Goal: Information Seeking & Learning: Learn about a topic

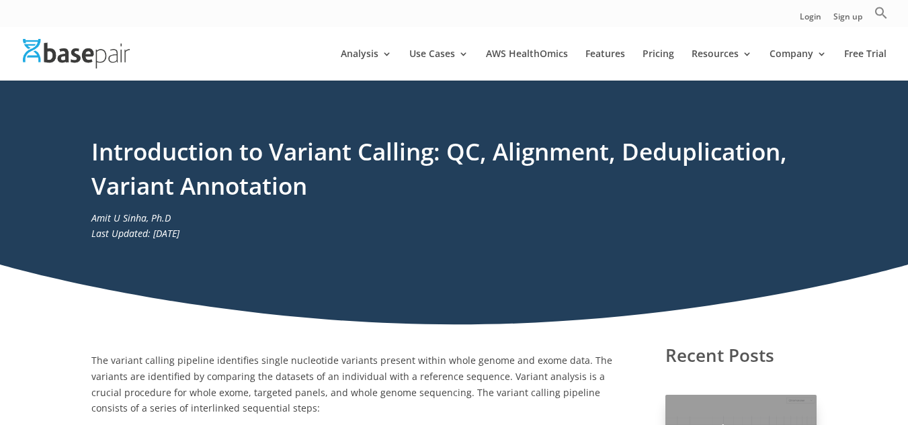
click at [572, 304] on div "Introduction to Variant Calling: QC, Alignment, Deduplication, Variant Annotati…" at bounding box center [454, 203] width 908 height 245
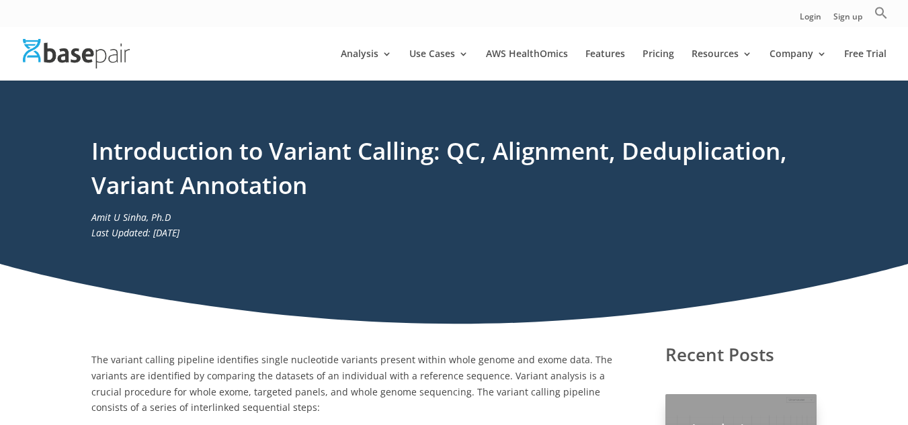
click at [561, 284] on div "Introduction to Variant Calling: QC, Alignment, Deduplication, Variant Annotati…" at bounding box center [454, 202] width 908 height 245
click at [490, 263] on div "Introduction to Variant Calling: QC, Alignment, Deduplication, Variant Annotati…" at bounding box center [454, 202] width 908 height 245
click at [89, 216] on div "Introduction to Variant Calling: QC, Alignment, Deduplication, Variant Annotati…" at bounding box center [454, 202] width 908 height 245
drag, startPoint x: 91, startPoint y: 219, endPoint x: 145, endPoint y: 214, distance: 54.0
click at [145, 214] on em "Amit U Sinha, Ph.D" at bounding box center [130, 217] width 79 height 13
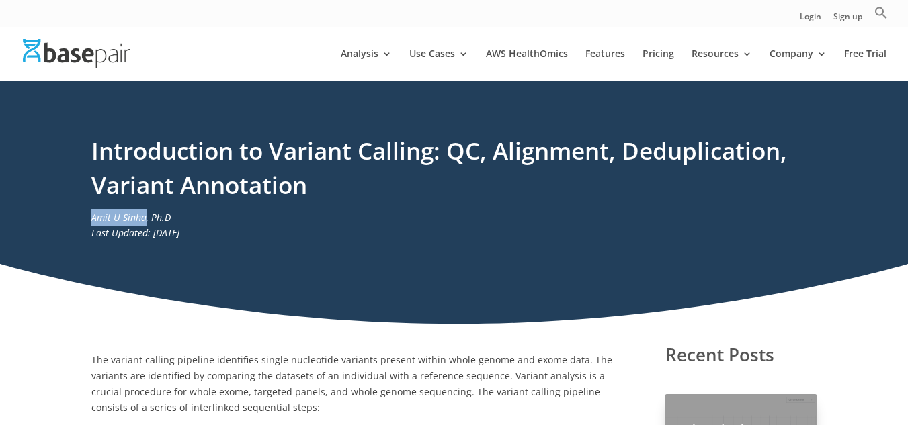
copy em "[PERSON_NAME]"
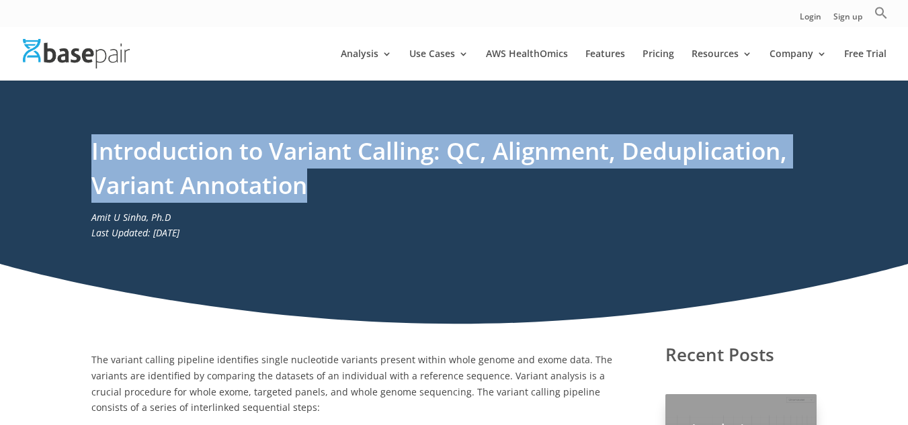
drag, startPoint x: 311, startPoint y: 189, endPoint x: 91, endPoint y: 152, distance: 223.6
click at [91, 152] on h1 "Introduction to Variant Calling: QC, Alignment, Deduplication, Variant Annotati…" at bounding box center [454, 171] width 726 height 75
copy h1 "Introduction to Variant Calling: QC, Alignment, Deduplication, Variant Annotati…"
click at [419, 312] on div "Introduction to Variant Calling: QC, Alignment, Deduplication, Variant Annotati…" at bounding box center [454, 202] width 908 height 245
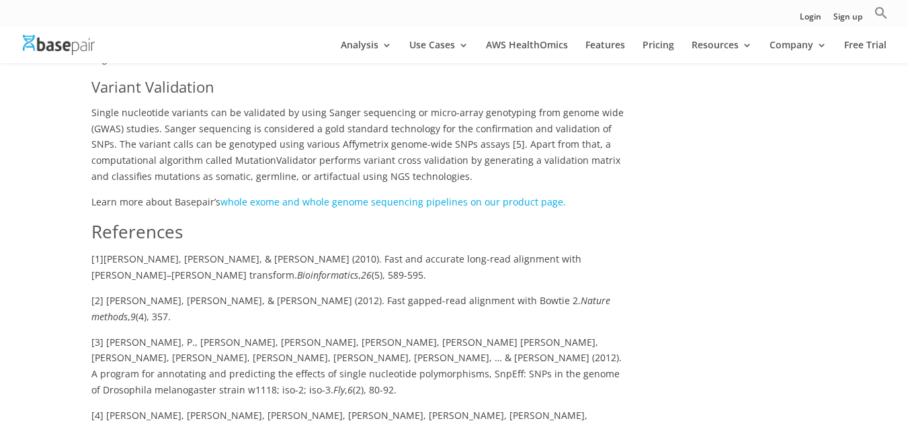
scroll to position [1747, 0]
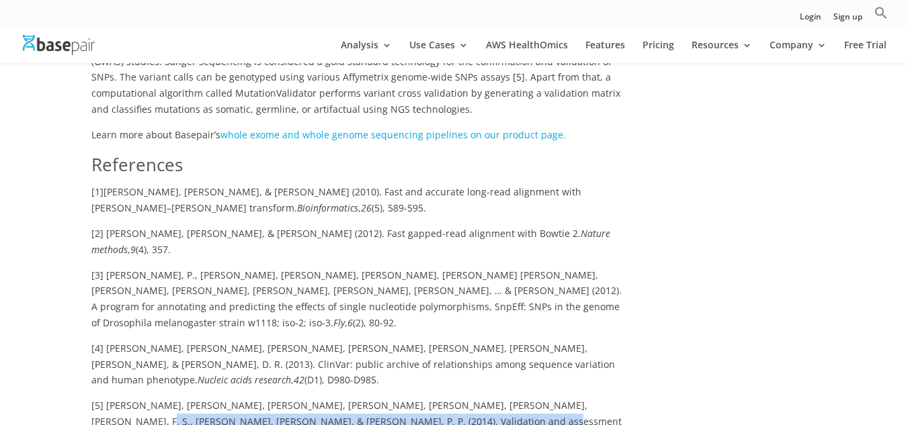
drag, startPoint x: 533, startPoint y: 324, endPoint x: 400, endPoint y: 348, distance: 135.2
click at [400, 398] on p "[5] [PERSON_NAME], [PERSON_NAME], [PERSON_NAME], [PERSON_NAME], [PERSON_NAME], …" at bounding box center [358, 426] width 534 height 57
copy span "Validation and assessment of variant calling pipelines for next-generation sequ…"
